Goal: Task Accomplishment & Management: Manage account settings

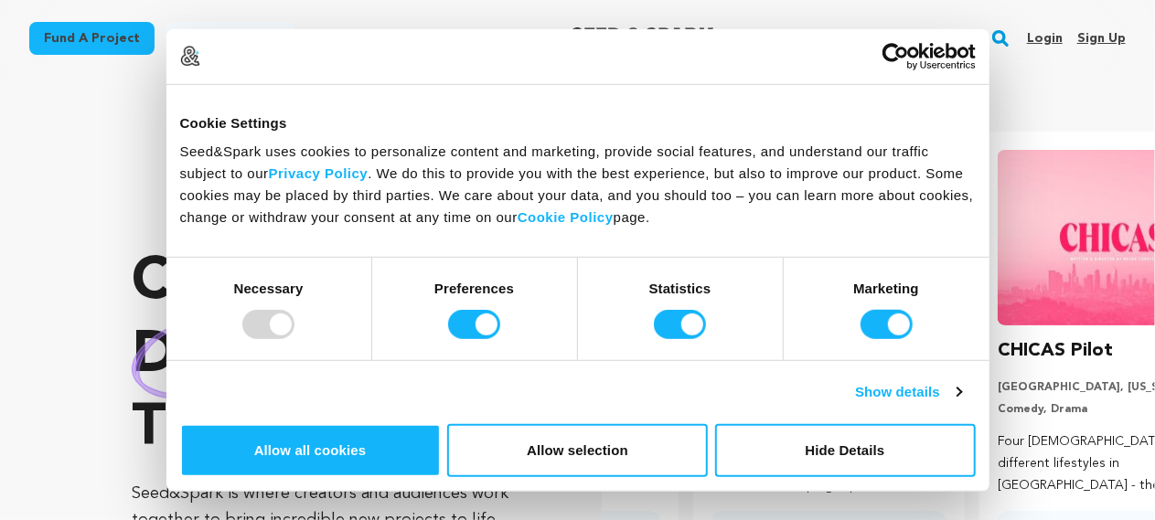
scroll to position [0, 300]
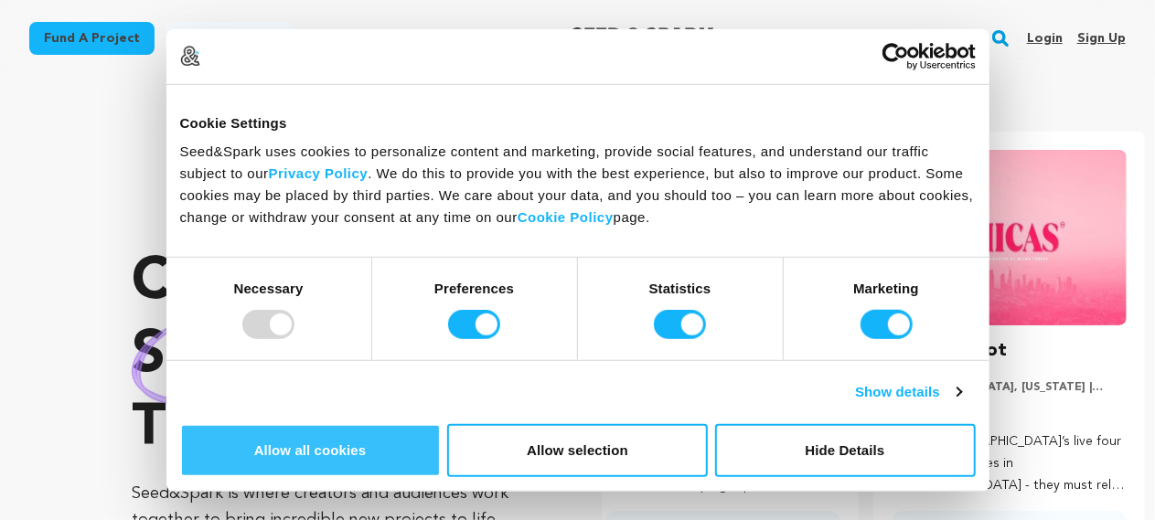
click at [441, 424] on button "Allow all cookies" at bounding box center [310, 450] width 261 height 53
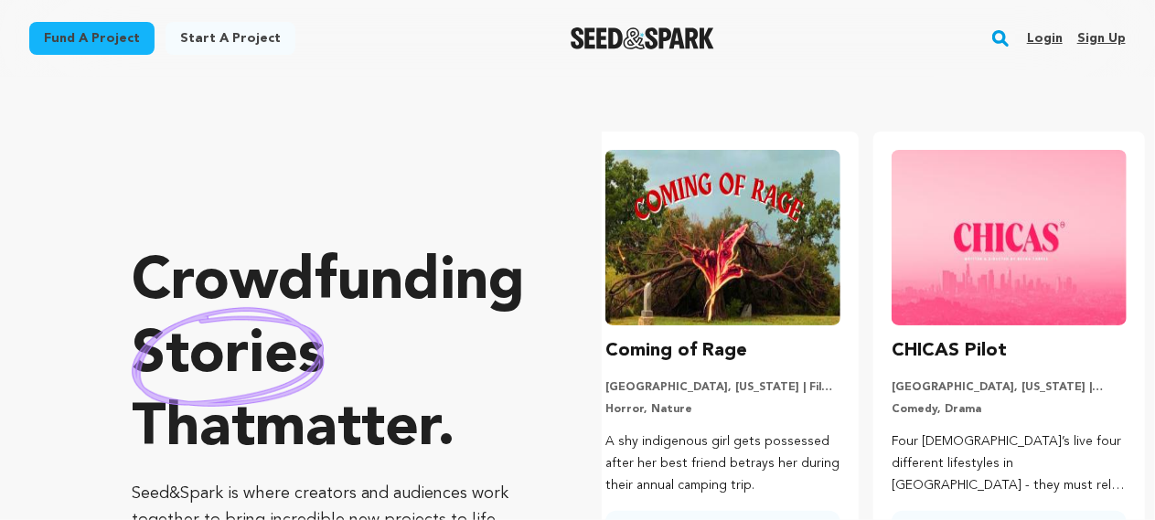
click at [1097, 43] on link "Sign up" at bounding box center [1101, 38] width 48 height 29
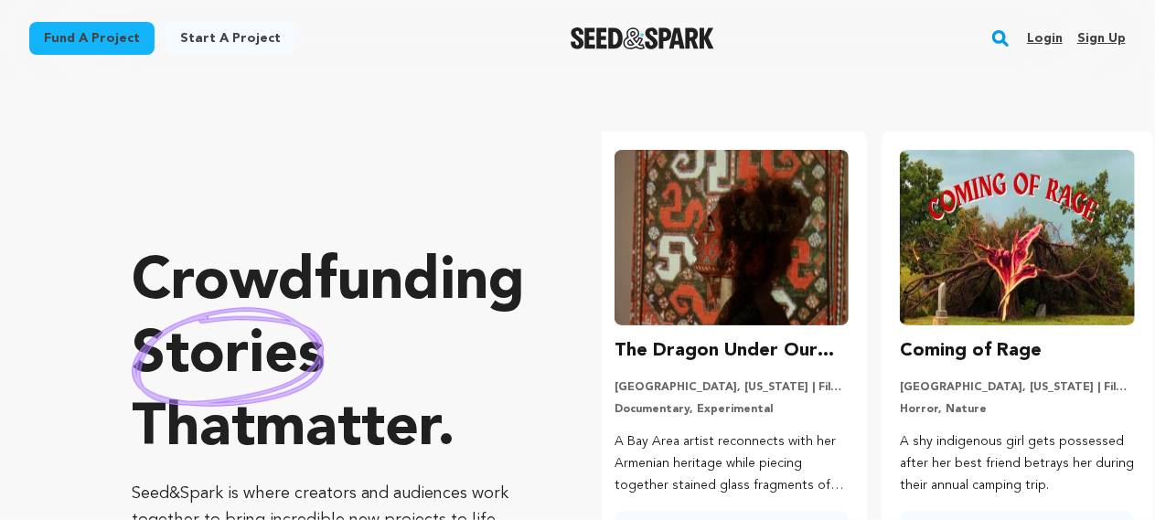
scroll to position [0, 0]
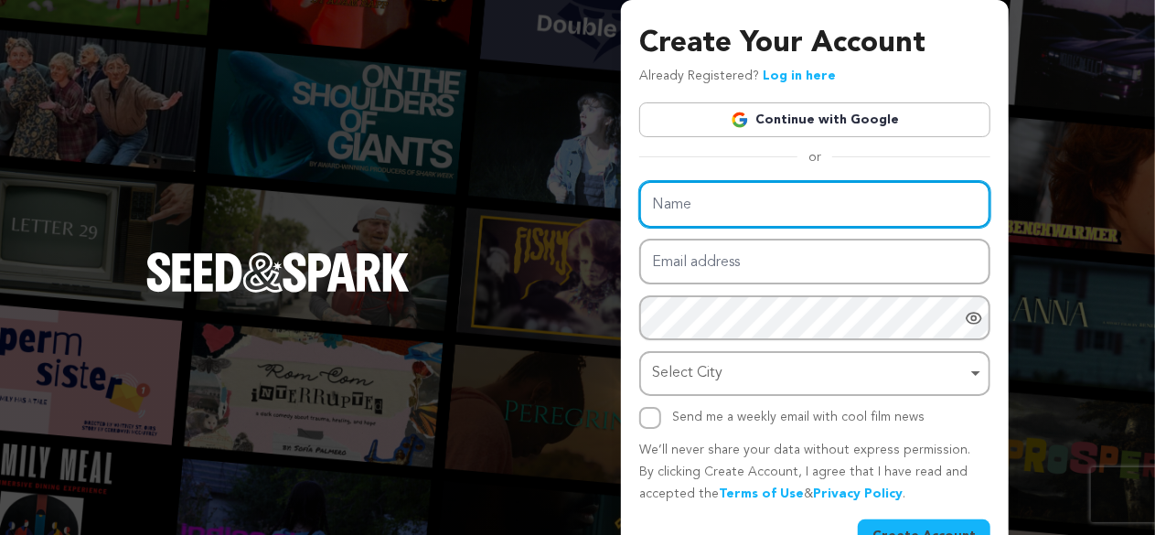
click at [729, 191] on input "Name" at bounding box center [814, 204] width 351 height 47
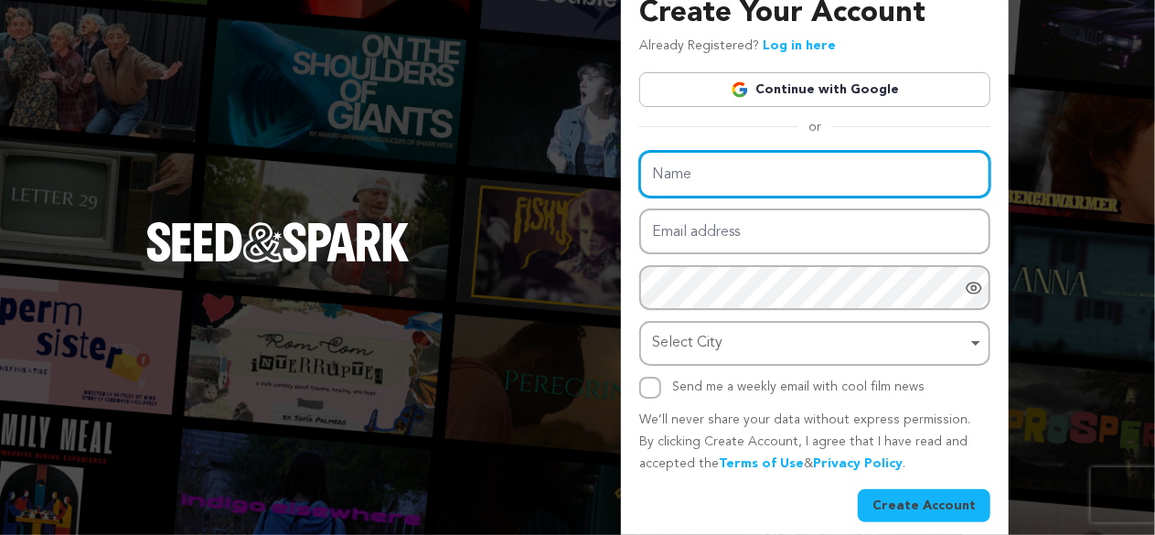
scroll to position [48, 0]
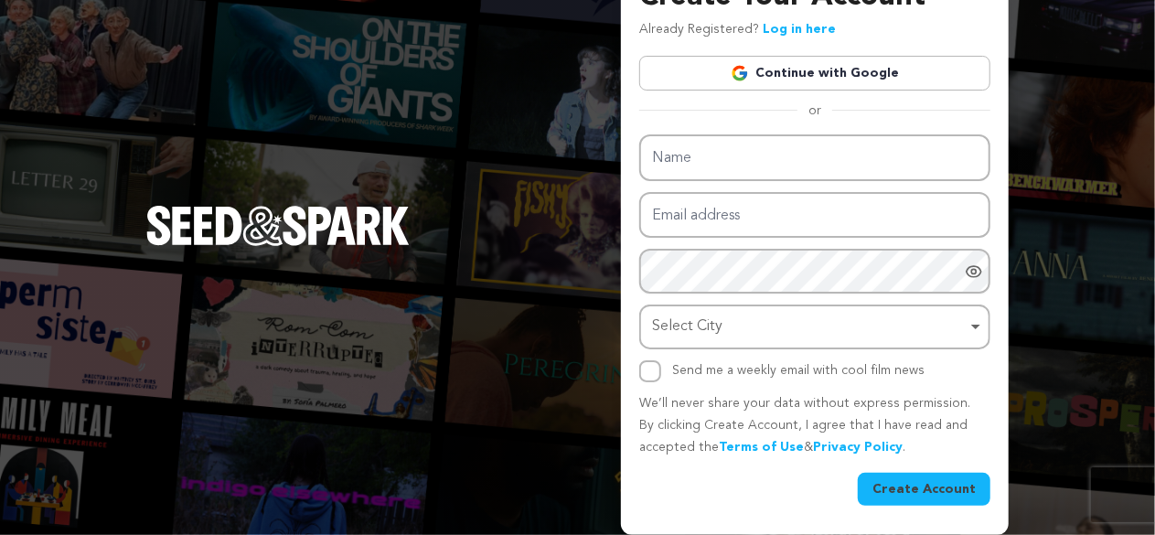
click at [825, 72] on link "Continue with Google" at bounding box center [814, 73] width 351 height 35
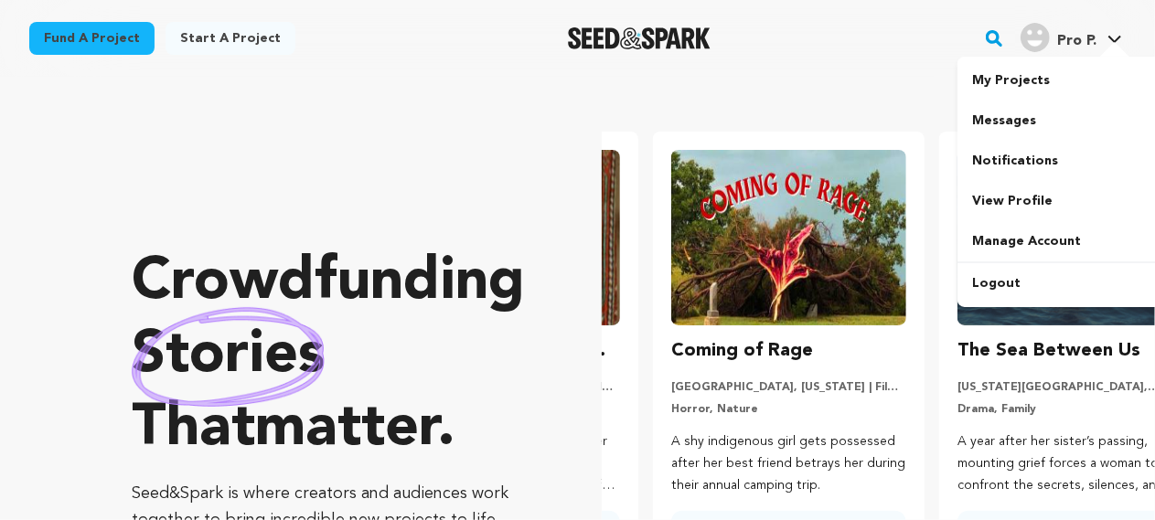
scroll to position [0, 300]
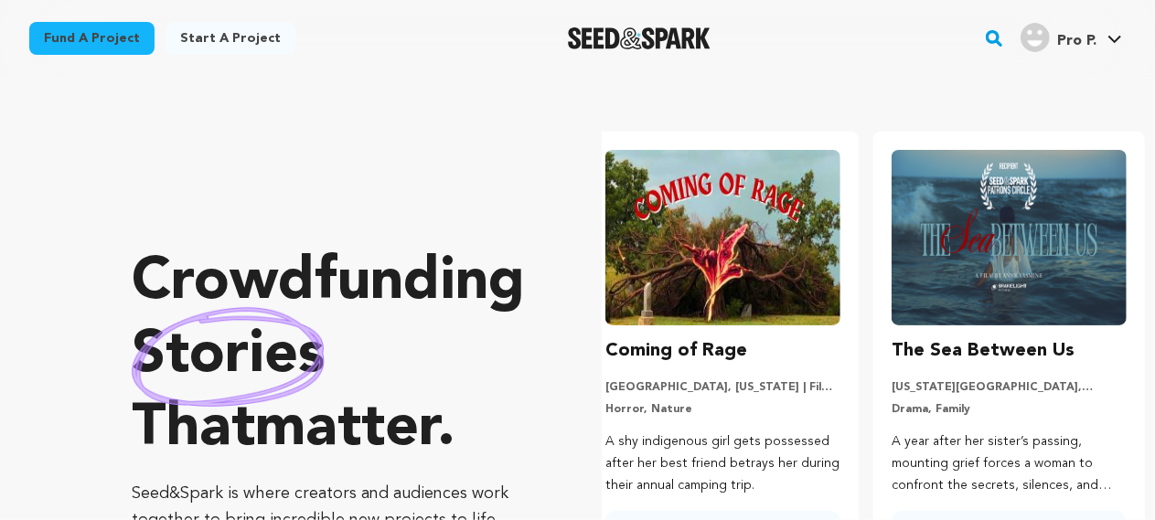
click at [1110, 33] on link "Pro P. Pro P." at bounding box center [1071, 35] width 109 height 33
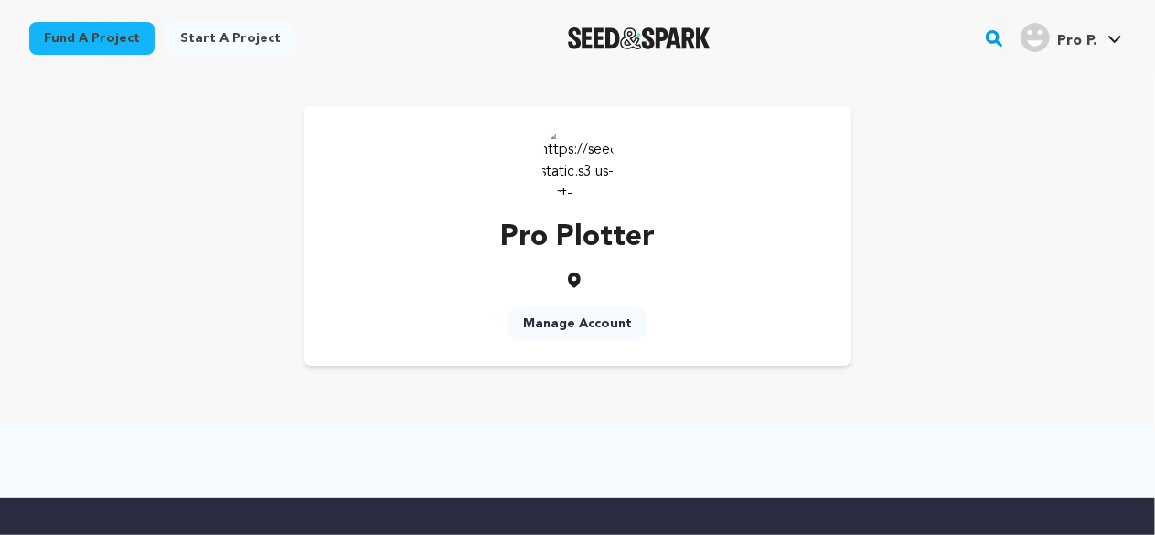
click at [598, 325] on link "Manage Account" at bounding box center [577, 323] width 138 height 33
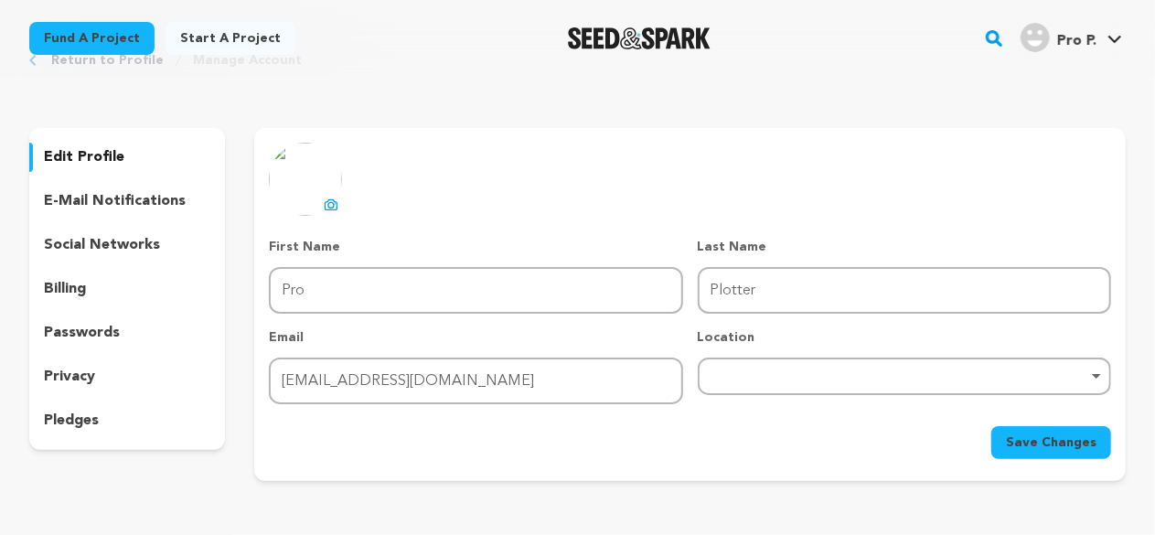
scroll to position [91, 0]
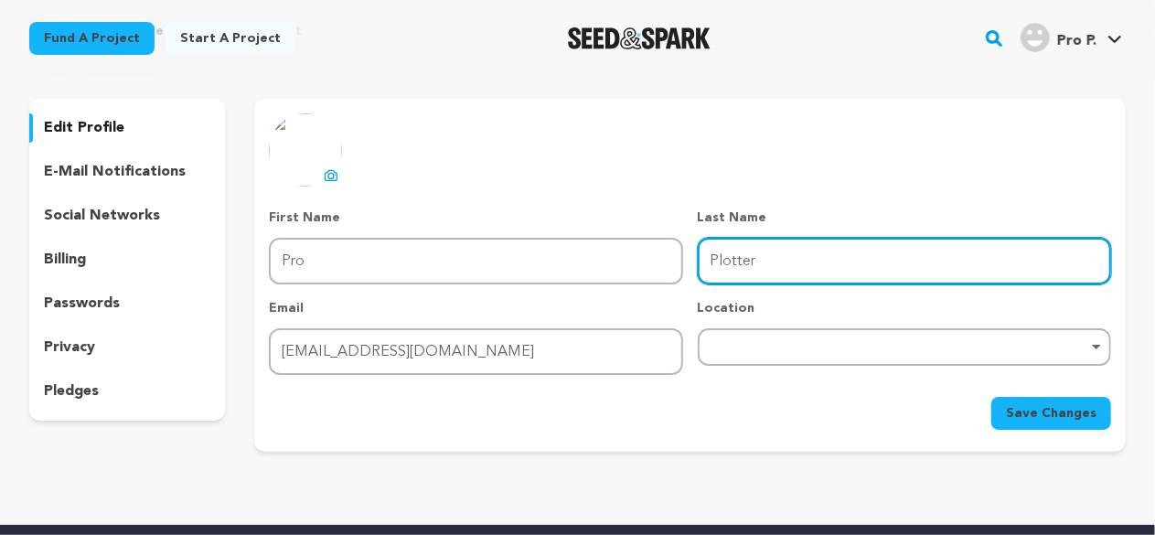
drag, startPoint x: 754, startPoint y: 265, endPoint x: 675, endPoint y: 264, distance: 78.7
click at [676, 264] on div "First Name First Name Pro Last Name Last Name Plotter Email Email plotterpro315…" at bounding box center [690, 292] width 842 height 166
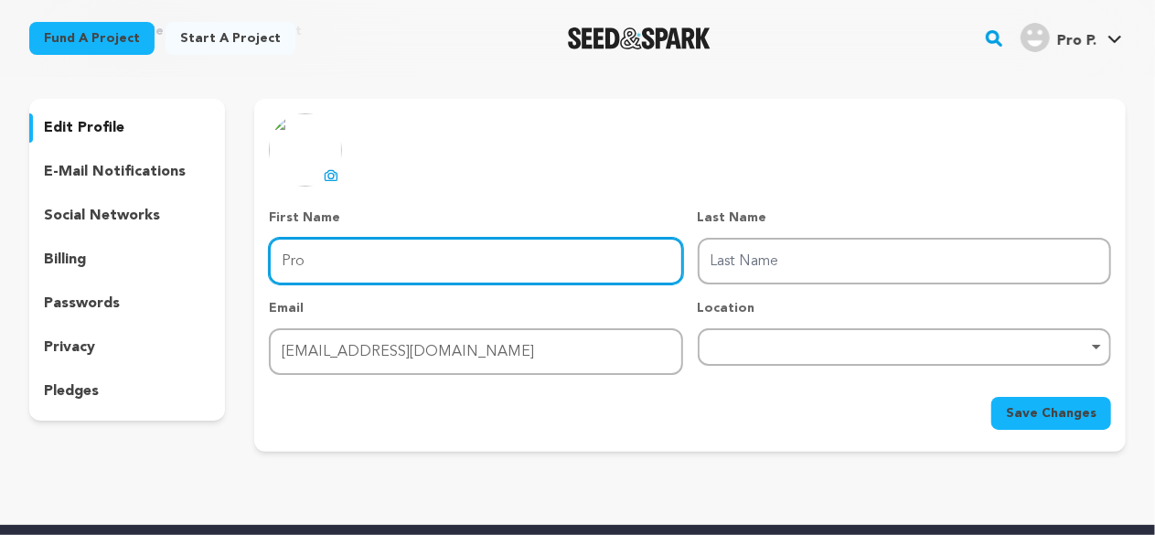
drag, startPoint x: 428, startPoint y: 267, endPoint x: 253, endPoint y: 258, distance: 174.9
click at [253, 258] on div "edit profile e-mail notifications social networks billing passwords privacy ple…" at bounding box center [577, 275] width 1096 height 353
paste input "lotter"
type input "Plotter"
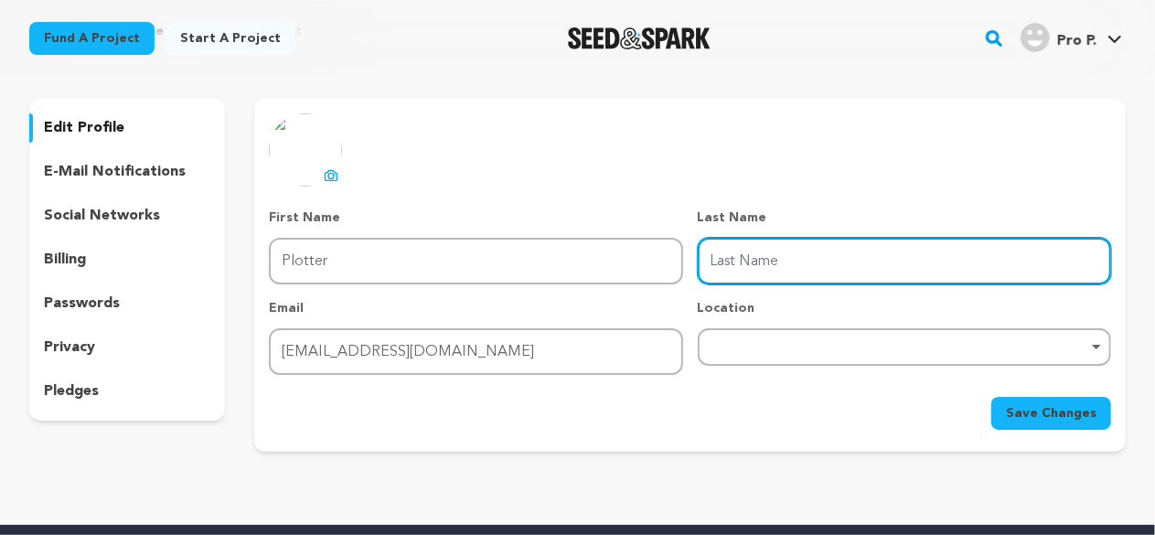
click at [798, 244] on input "Last Name" at bounding box center [904, 261] width 413 height 47
type input "Pro"
click at [786, 352] on div "Remove item" at bounding box center [904, 346] width 413 height 37
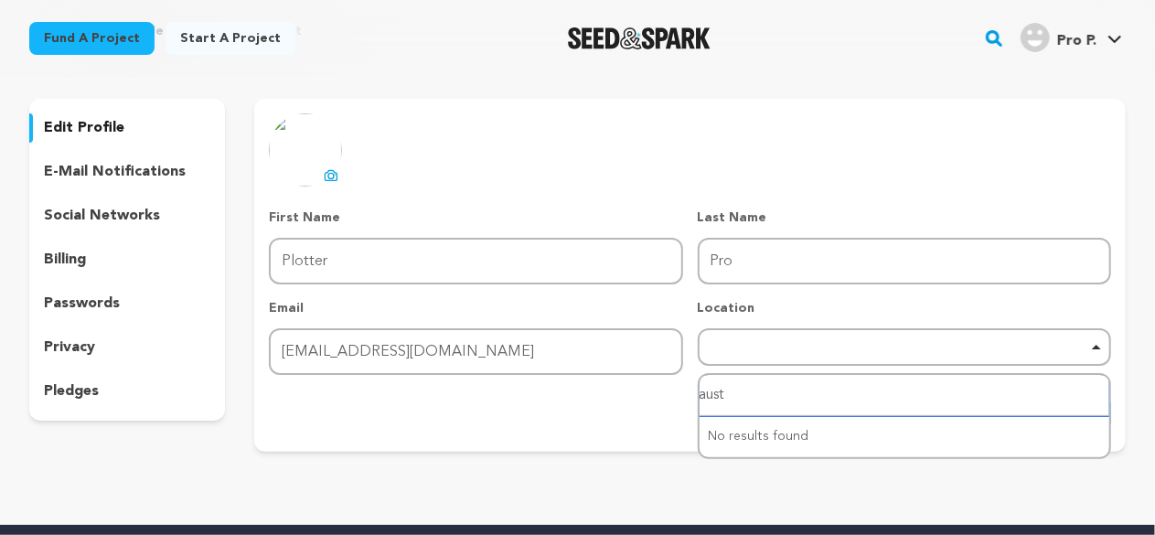
type input "austi"
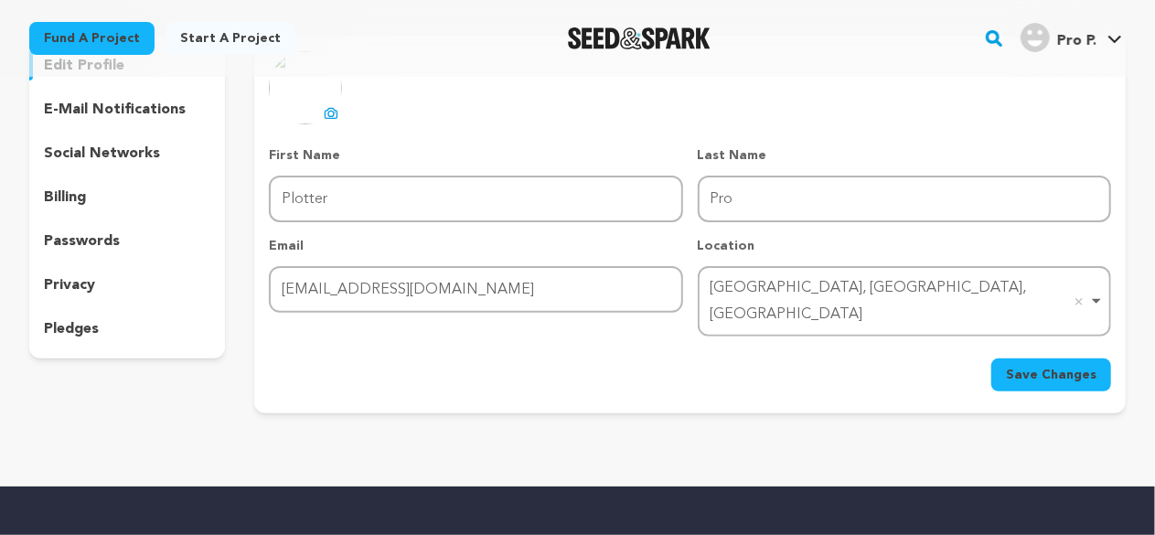
scroll to position [183, 0]
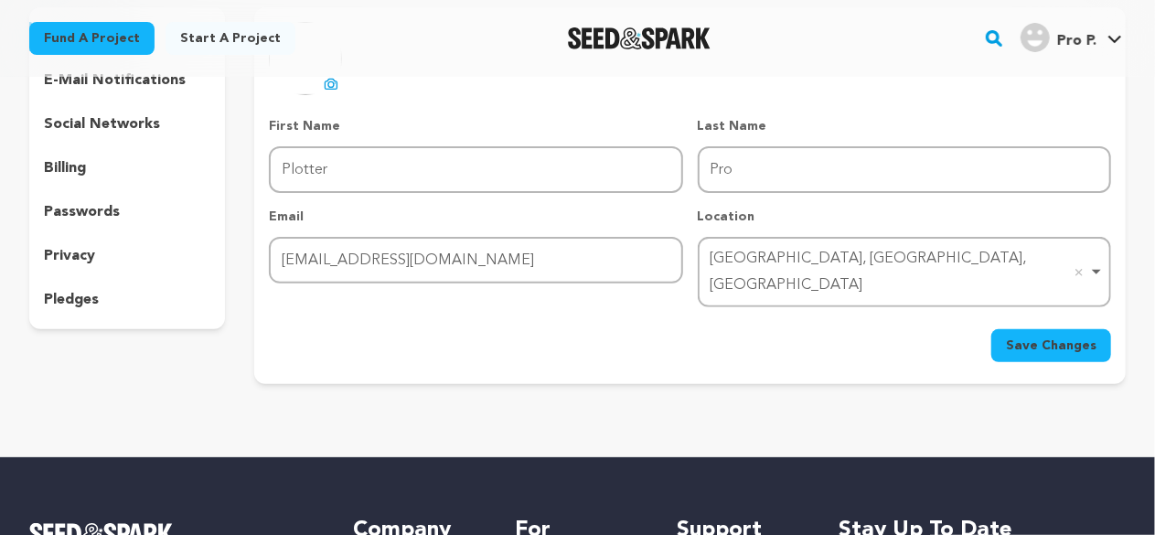
click at [1059, 330] on button "Save Changes" at bounding box center [1051, 345] width 120 height 33
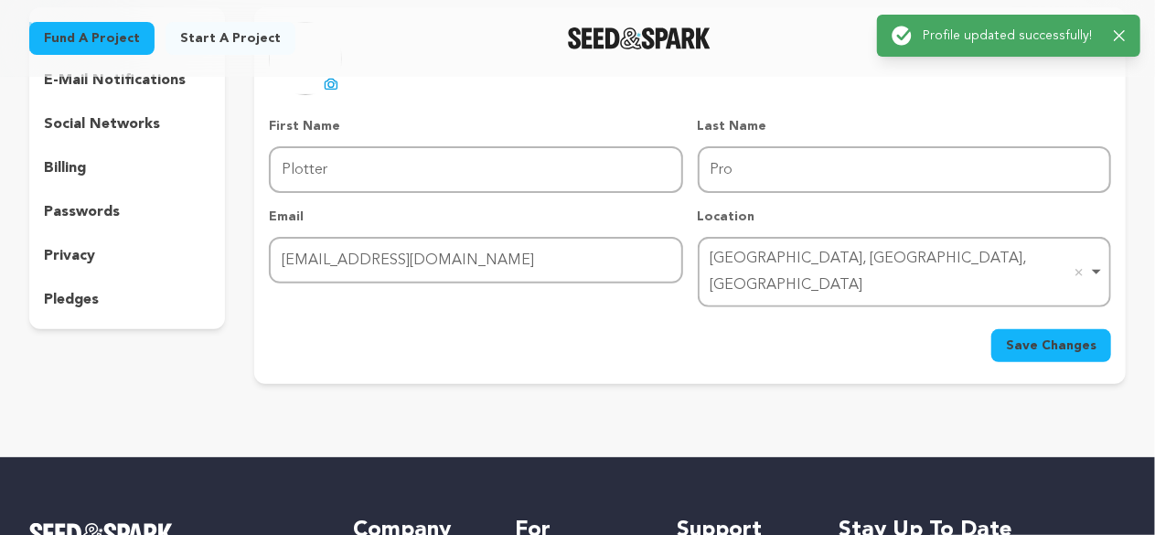
click at [128, 113] on p "social networks" at bounding box center [102, 124] width 116 height 22
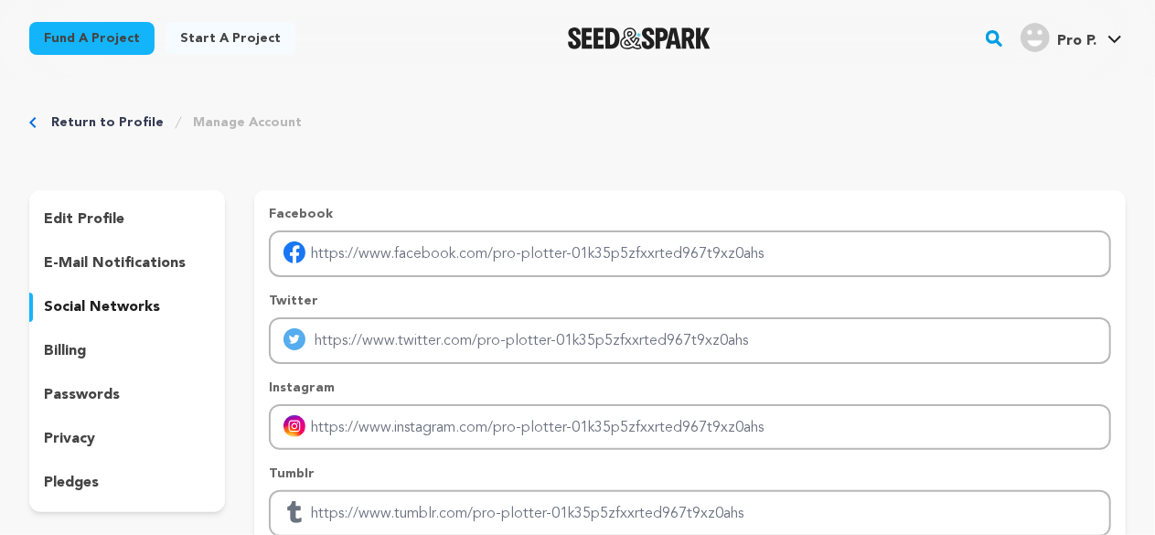
click at [108, 224] on p "edit profile" at bounding box center [84, 220] width 80 height 22
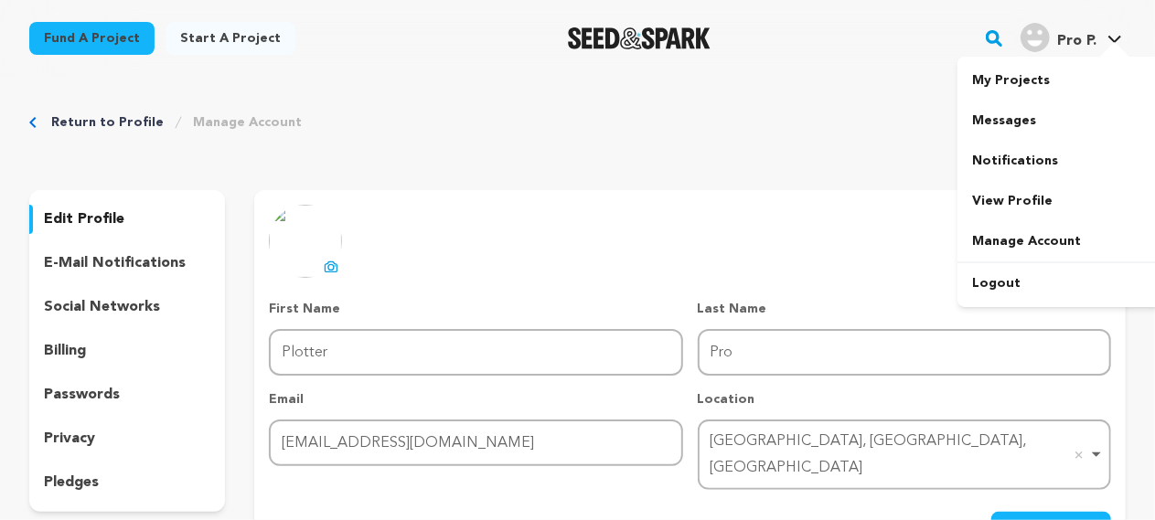
click at [1085, 39] on span "Pro P." at bounding box center [1076, 41] width 39 height 15
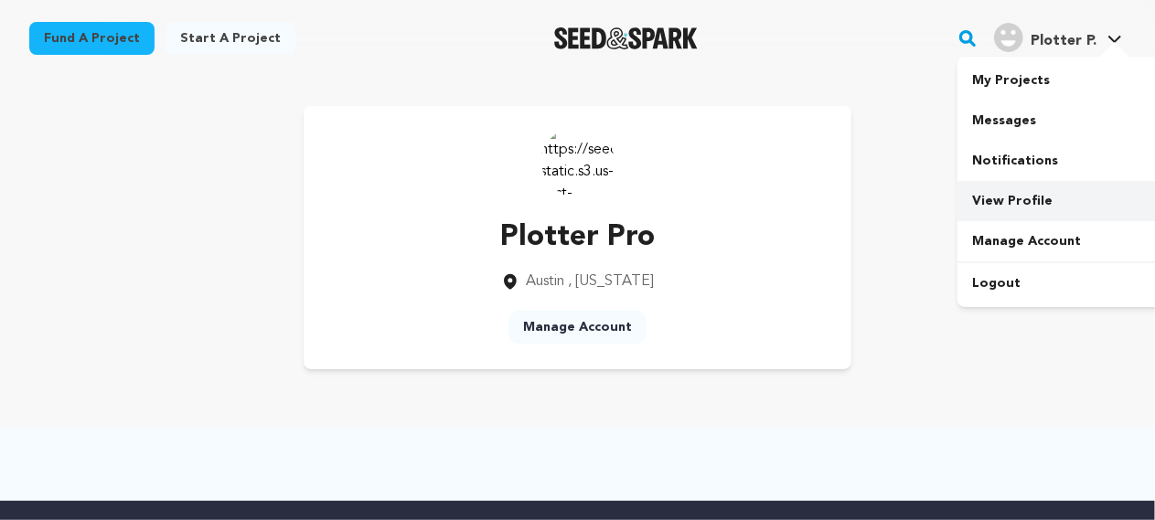
click at [1019, 200] on link "View Profile" at bounding box center [1059, 201] width 205 height 40
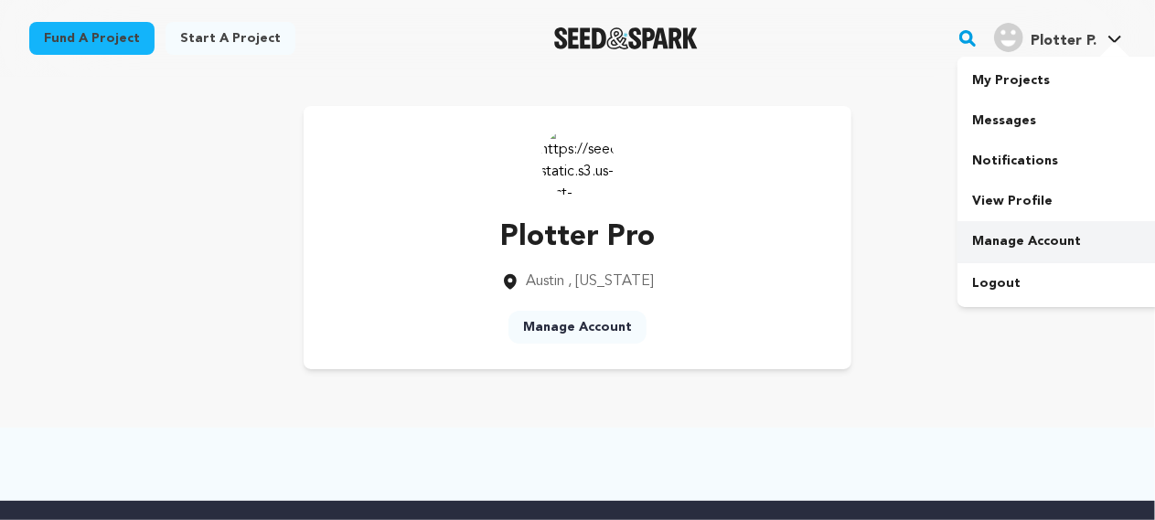
click at [1026, 243] on link "Manage Account" at bounding box center [1059, 241] width 205 height 40
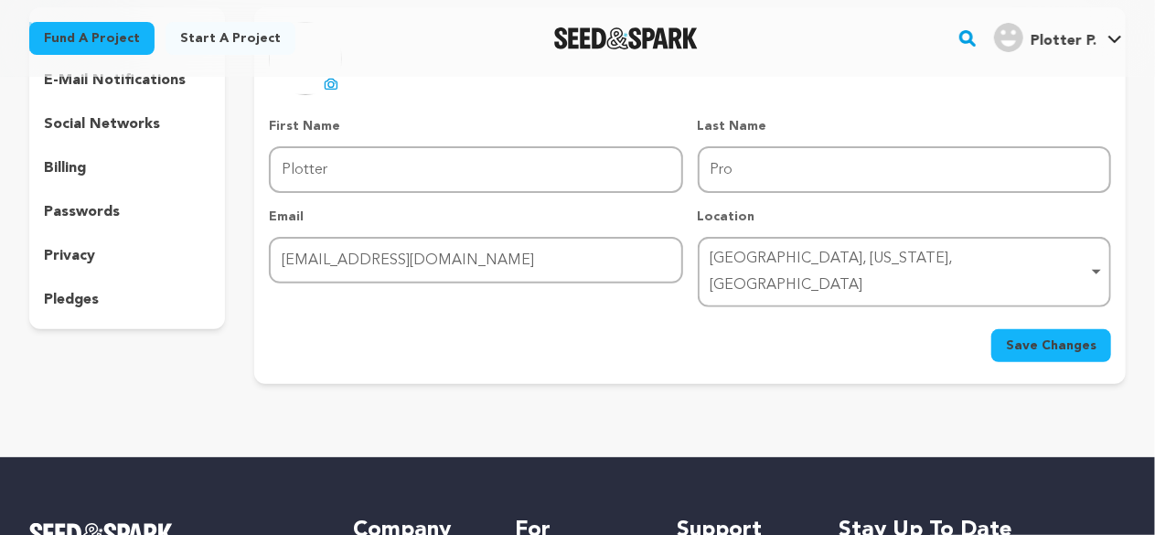
scroll to position [91, 0]
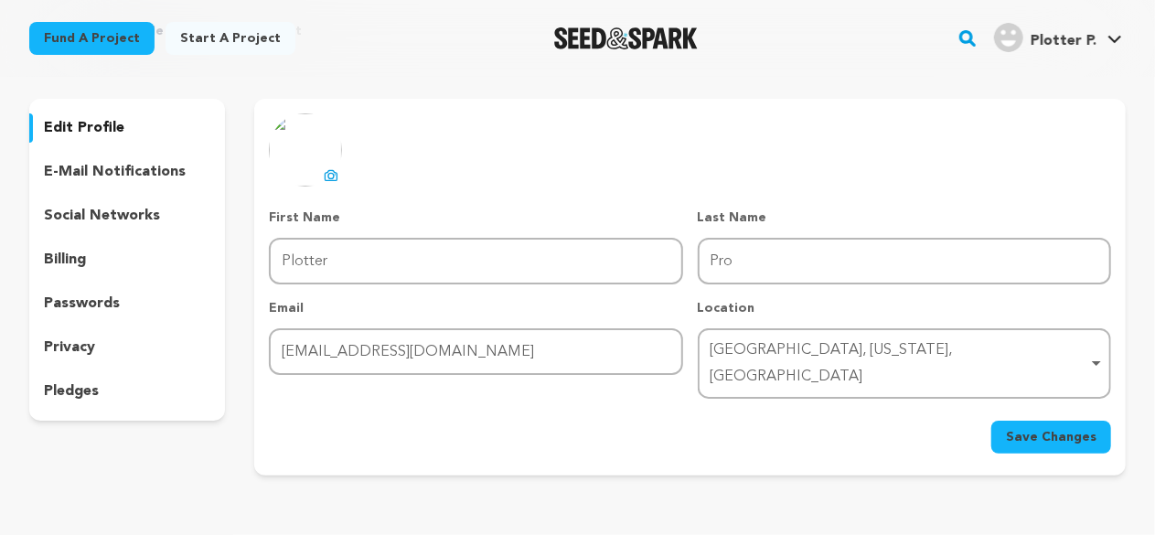
click at [120, 213] on p "social networks" at bounding box center [102, 216] width 116 height 22
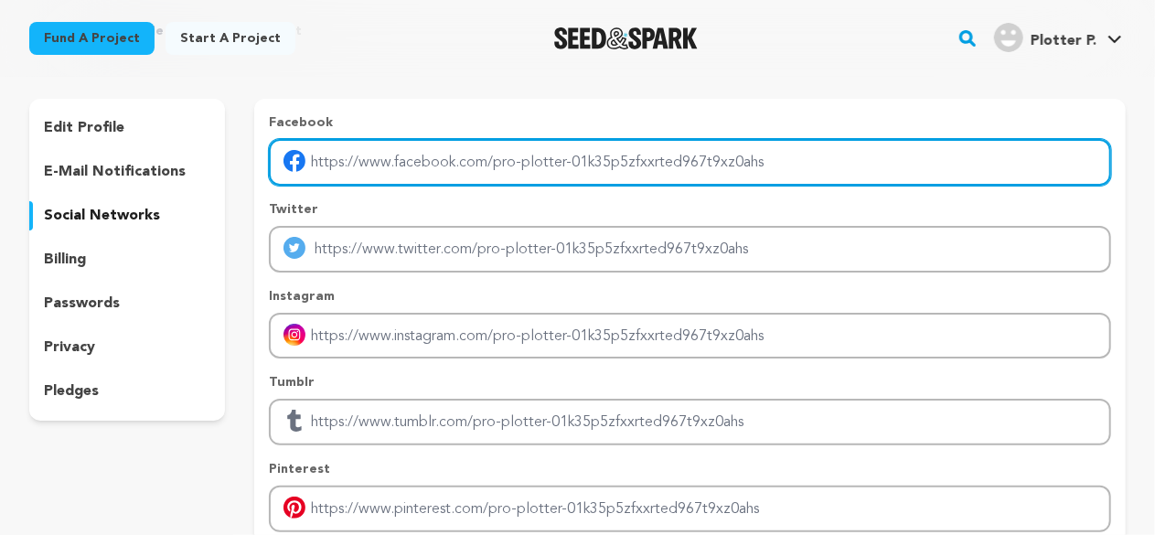
click at [479, 158] on input "Enter facebook profile link" at bounding box center [690, 162] width 842 height 47
